Goal: Transaction & Acquisition: Purchase product/service

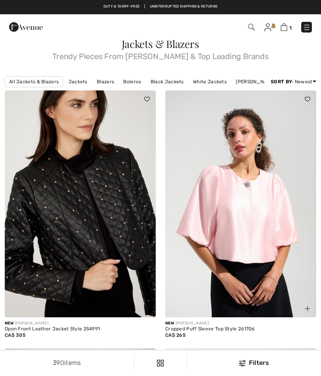
checkbox input "true"
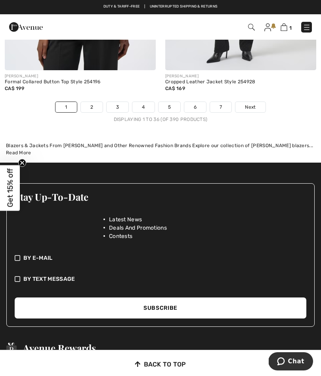
scroll to position [4989, 0]
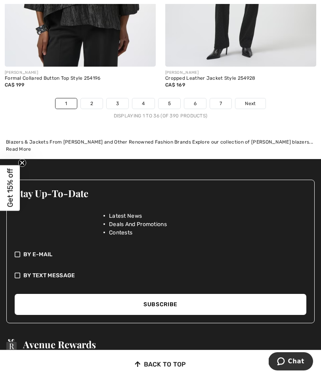
click at [94, 112] on div "Displaying 1 to 36 (of 390 products)" at bounding box center [160, 115] width 321 height 7
click at [97, 98] on link "2" at bounding box center [92, 103] width 22 height 10
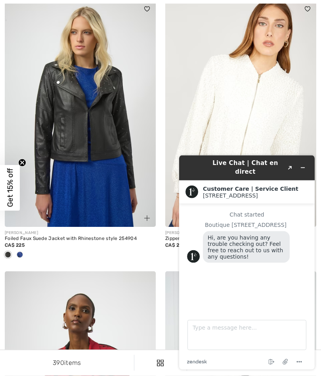
scroll to position [349, 0]
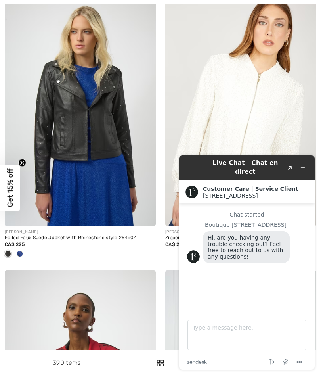
click at [307, 161] on div "Live Chat | Chat en direct Created with Sketch." at bounding box center [247, 168] width 125 height 19
click at [302, 171] on button "Minimize widget" at bounding box center [303, 167] width 13 height 11
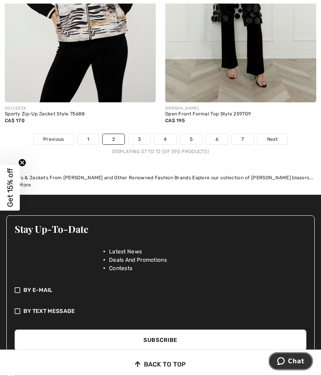
scroll to position [4928, 0]
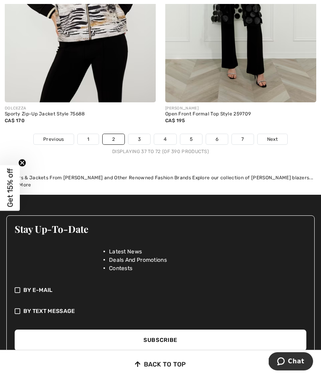
click at [142, 134] on link "3" at bounding box center [140, 139] width 22 height 10
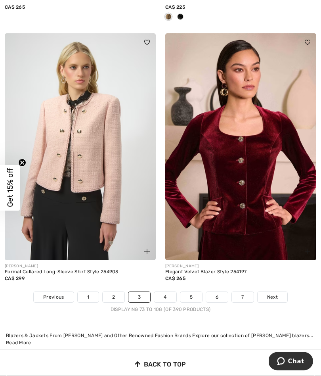
scroll to position [4783, 0]
click at [172, 292] on link "4" at bounding box center [165, 297] width 22 height 10
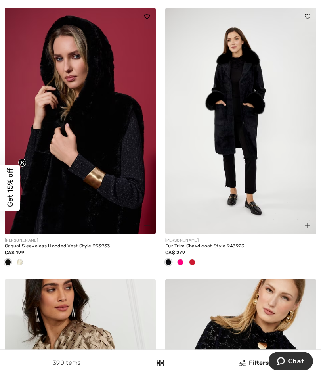
scroll to position [341, 0]
click at [19, 262] on span at bounding box center [20, 262] width 6 height 6
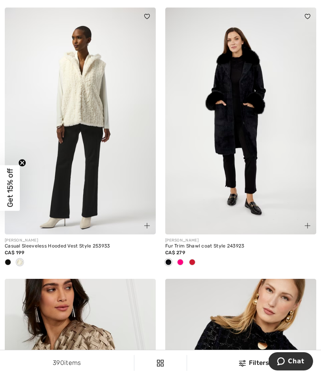
click at [180, 260] on span at bounding box center [180, 262] width 6 height 6
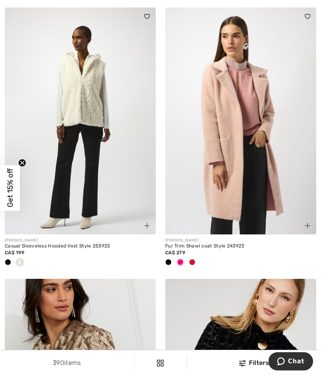
click at [194, 262] on span at bounding box center [192, 262] width 6 height 6
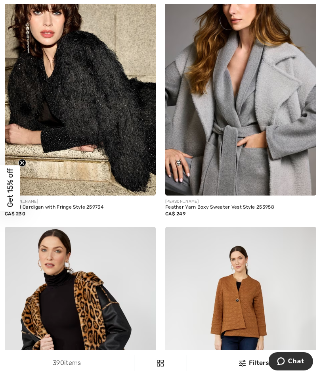
scroll to position [3543, 0]
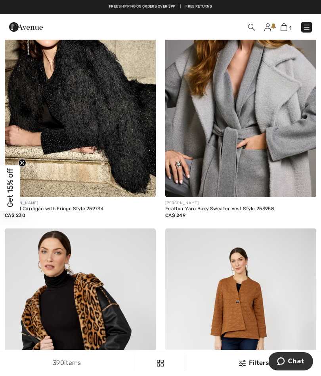
click at [79, 126] on img at bounding box center [80, 84] width 151 height 227
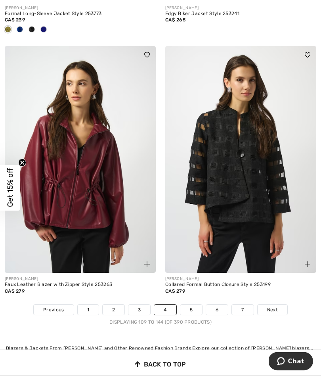
scroll to position [4770, 0]
click at [194, 305] on link "5" at bounding box center [191, 310] width 22 height 10
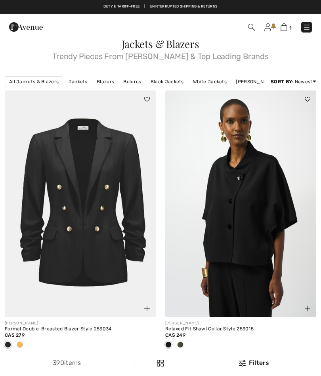
checkbox input "true"
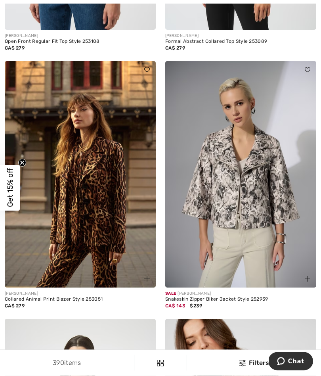
scroll to position [4187, 0]
click at [91, 205] on img at bounding box center [80, 174] width 151 height 227
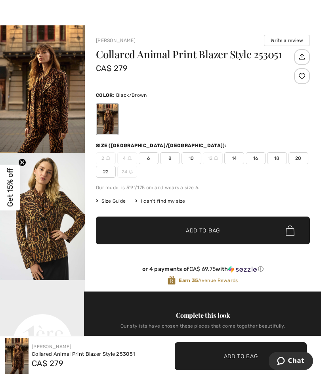
scroll to position [13, 0]
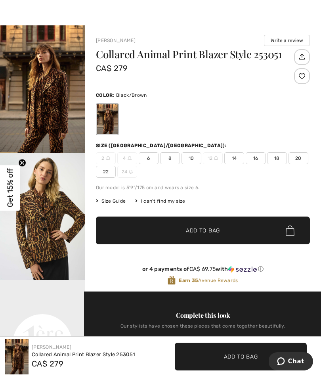
click at [57, 111] on img "1 / 8" at bounding box center [42, 88] width 85 height 127
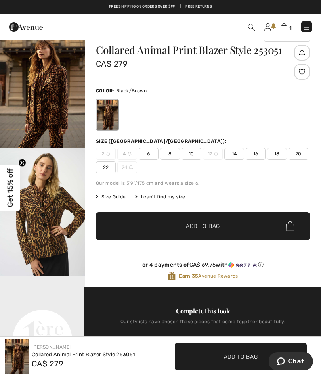
scroll to position [17, 0]
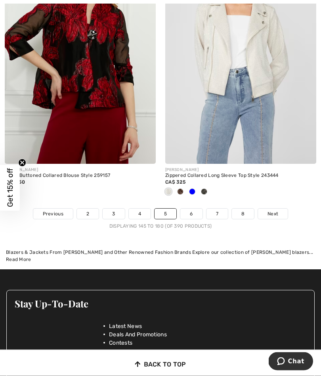
scroll to position [4840, 0]
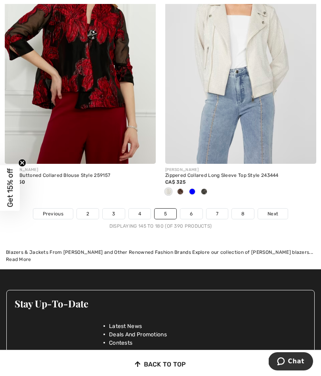
click at [191, 209] on link "6" at bounding box center [191, 214] width 22 height 10
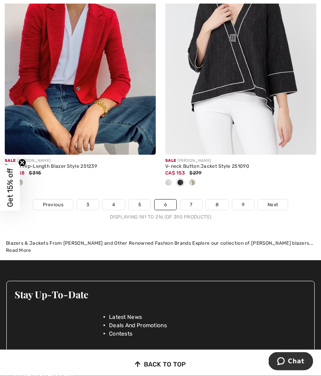
scroll to position [4929, 0]
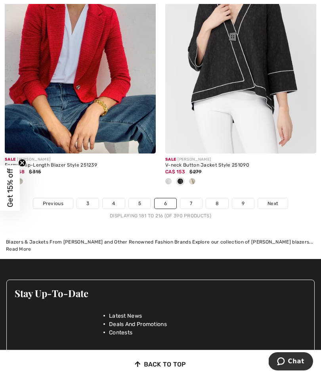
click at [189, 200] on link "7" at bounding box center [190, 203] width 21 height 10
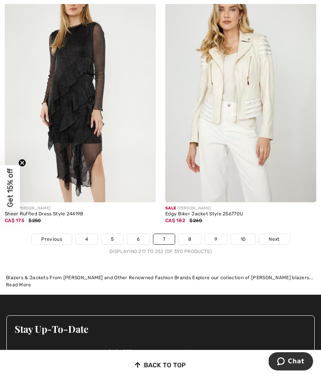
scroll to position [4875, 0]
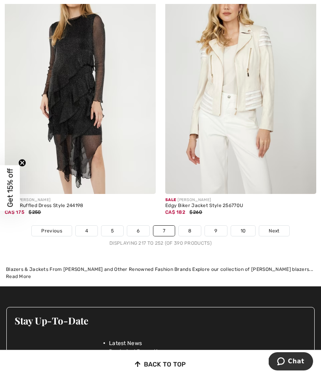
click at [190, 229] on link "8" at bounding box center [190, 231] width 22 height 10
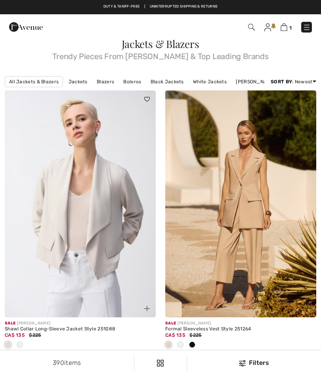
checkbox input "true"
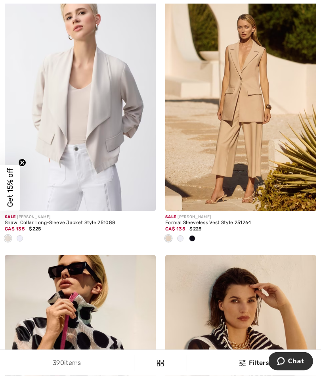
scroll to position [108, 0]
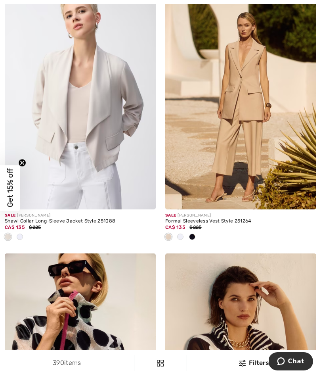
click at [242, 163] on img at bounding box center [240, 96] width 151 height 227
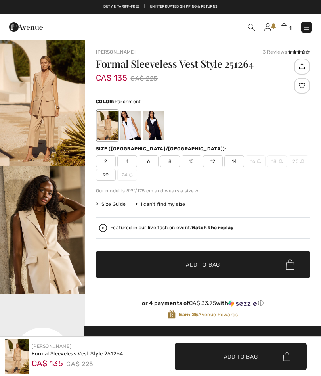
checkbox input "true"
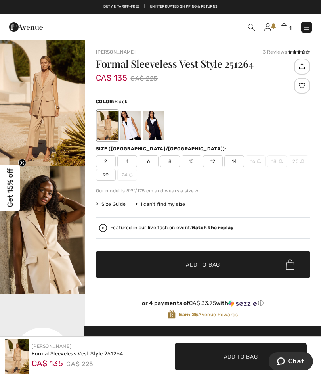
click at [154, 128] on div at bounding box center [153, 126] width 21 height 30
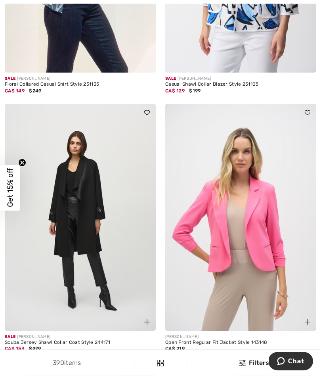
scroll to position [1044, 0]
click at [75, 200] on img at bounding box center [80, 217] width 151 height 227
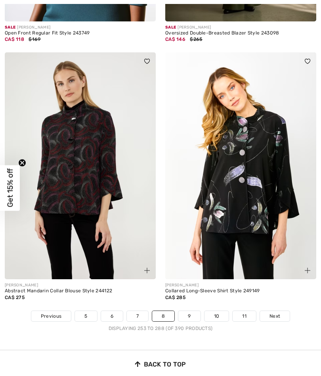
scroll to position [4755, 0]
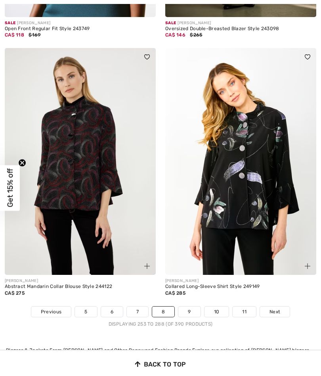
click at [196, 298] on div "FRANK LYMAN Collared Long-Sleeve Shirt Style 249149 CA$ 285" at bounding box center [240, 290] width 151 height 31
click at [189, 308] on link "9" at bounding box center [190, 312] width 22 height 10
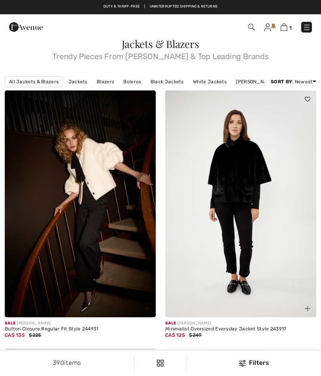
checkbox input "true"
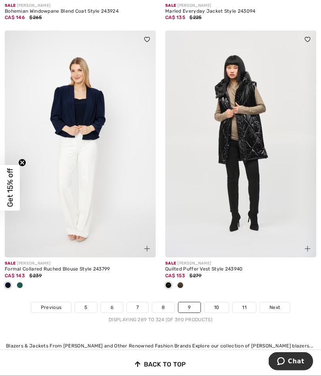
scroll to position [4733, 0]
click at [221, 302] on link "10" at bounding box center [217, 307] width 25 height 10
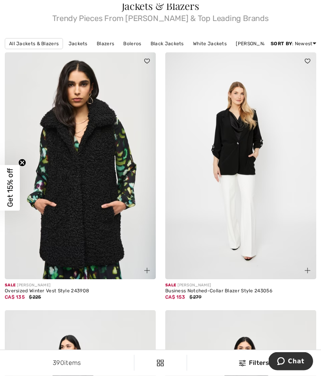
scroll to position [38, 0]
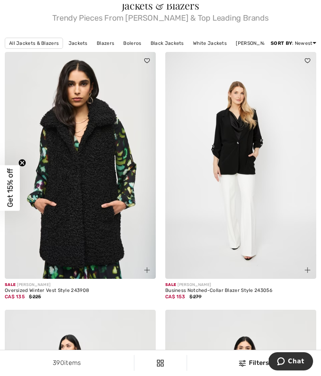
click at [90, 228] on img at bounding box center [80, 165] width 151 height 227
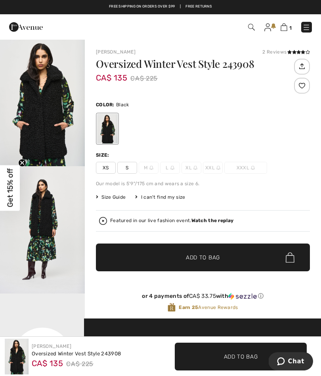
click at [159, 281] on div "Oversized Winter Vest Style 243908 CA$ 135 CA$ 225 Color: Black Size: XS S M L …" at bounding box center [203, 189] width 214 height 260
click at [47, 109] on img "1 / 6" at bounding box center [42, 102] width 85 height 127
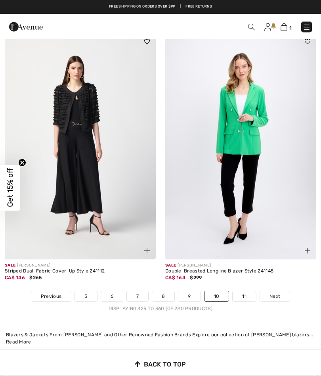
scroll to position [4823, 0]
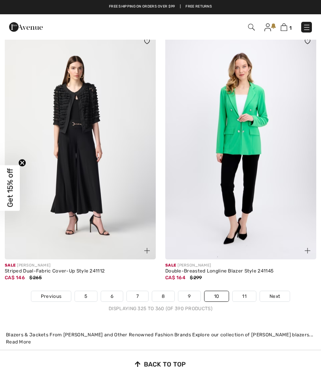
click at [248, 292] on link "11" at bounding box center [244, 296] width 23 height 10
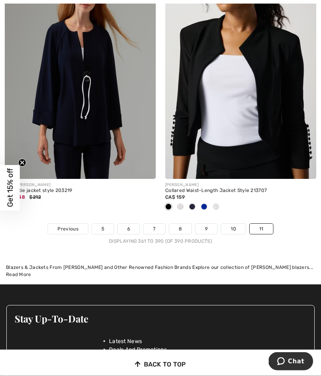
scroll to position [4064, 0]
